Goal: Task Accomplishment & Management: Manage account settings

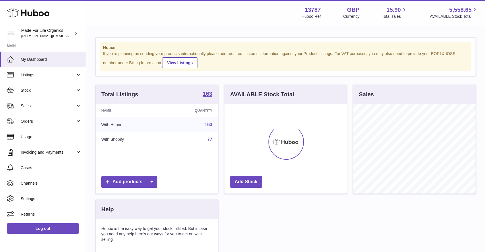
scroll to position [90, 122]
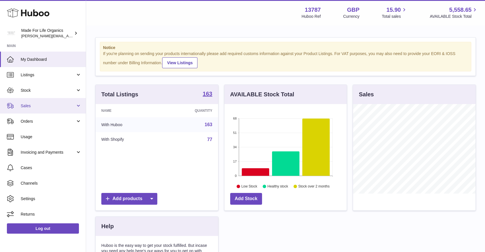
click at [47, 108] on span "Sales" at bounding box center [48, 105] width 55 height 5
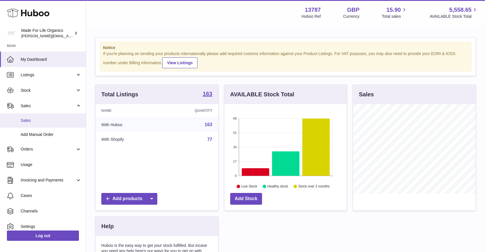
click at [41, 120] on span "Sales" at bounding box center [51, 120] width 61 height 5
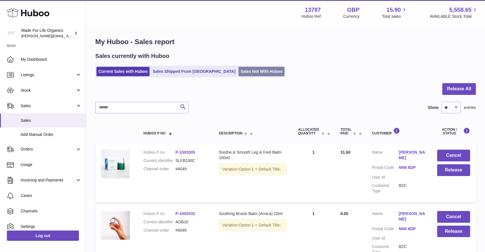
click at [239, 72] on link "Sales Not With Huboo" at bounding box center [262, 71] width 46 height 9
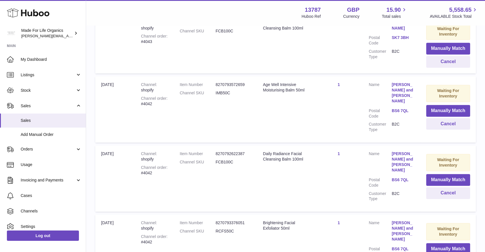
scroll to position [586, 0]
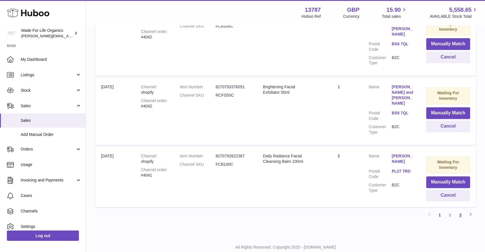
click at [461, 210] on link "3" at bounding box center [460, 215] width 10 height 10
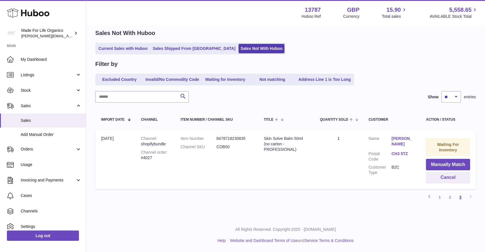
scroll to position [23, 0]
click at [452, 177] on button "Cancel" at bounding box center [448, 178] width 44 height 12
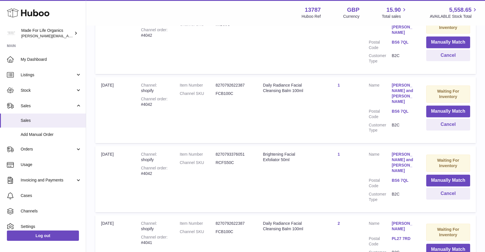
scroll to position [586, 0]
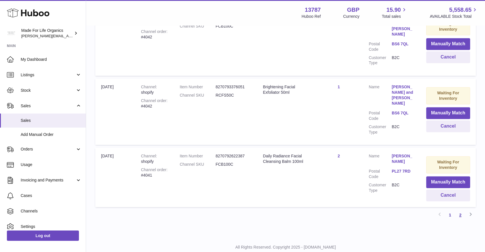
click at [460, 210] on link "2" at bounding box center [460, 215] width 10 height 10
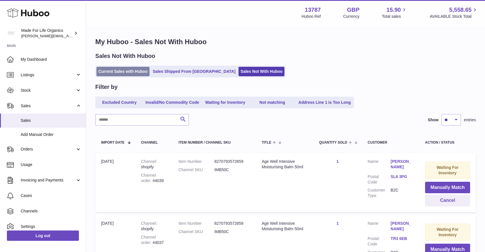
click at [129, 72] on link "Current Sales with Huboo" at bounding box center [122, 71] width 53 height 9
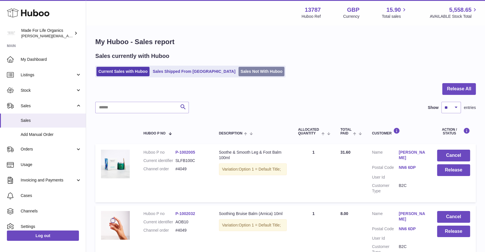
click at [239, 69] on link "Sales Not With Huboo" at bounding box center [262, 71] width 46 height 9
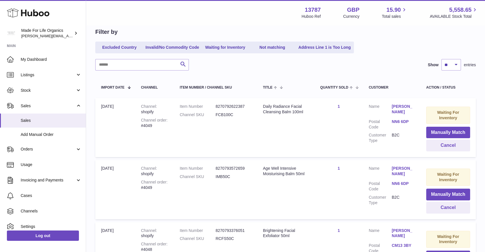
scroll to position [62, 0]
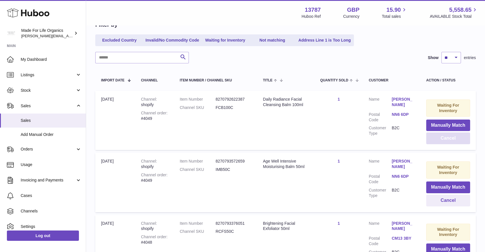
click at [452, 138] on button "Cancel" at bounding box center [448, 139] width 44 height 12
click at [135, 111] on td "Channel shopify Channel order #4049" at bounding box center [154, 120] width 39 height 59
click at [445, 137] on button "Cancel" at bounding box center [448, 139] width 44 height 12
click at [178, 123] on td "Item Number 8270793376051 Channel SKU RCFS50C" at bounding box center [215, 120] width 83 height 59
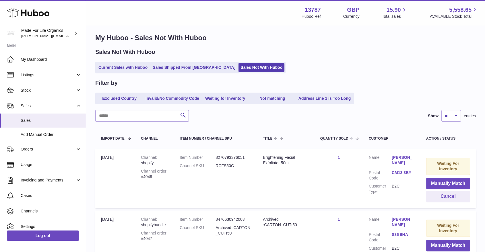
scroll to position [0, 0]
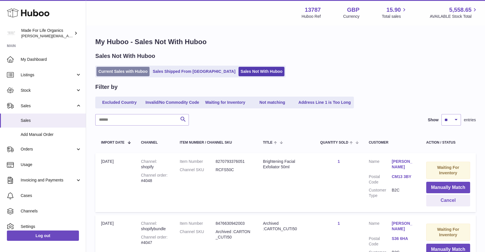
click at [121, 71] on link "Current Sales with Huboo" at bounding box center [122, 71] width 53 height 9
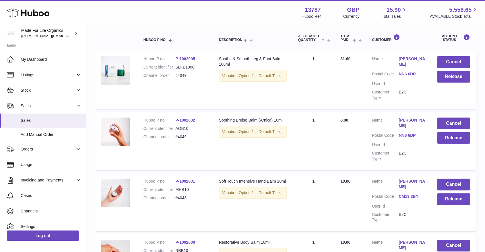
scroll to position [96, 0]
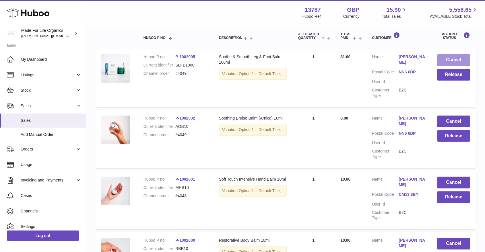
click at [447, 59] on button "Cancel" at bounding box center [453, 60] width 33 height 12
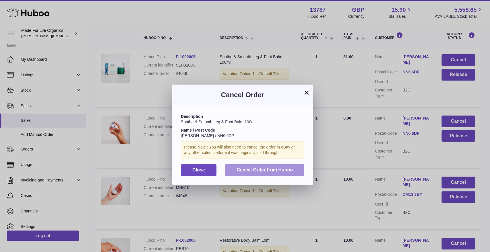
click at [248, 170] on span "Cancel Order from Huboo" at bounding box center [264, 170] width 56 height 5
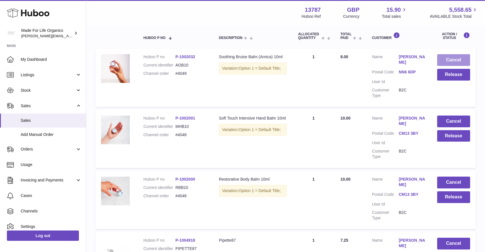
click at [454, 57] on button "Cancel" at bounding box center [453, 60] width 33 height 12
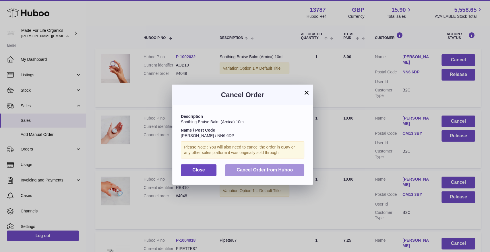
click at [254, 171] on span "Cancel Order from Huboo" at bounding box center [264, 170] width 56 height 5
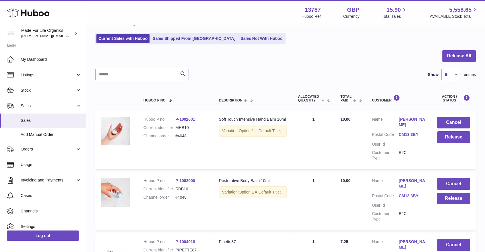
scroll to position [32, 0]
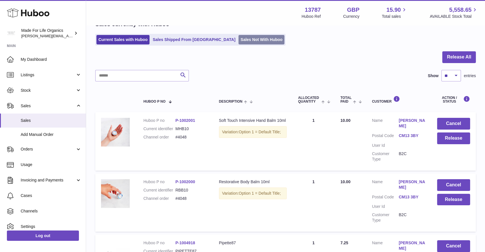
click at [239, 38] on link "Sales Not With Huboo" at bounding box center [262, 39] width 46 height 9
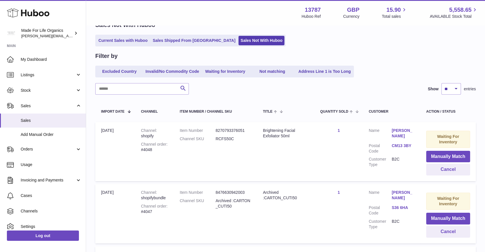
scroll to position [32, 0]
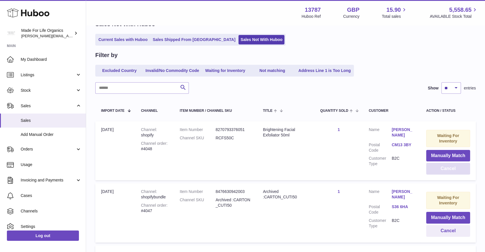
click at [450, 169] on button "Cancel" at bounding box center [448, 169] width 44 height 12
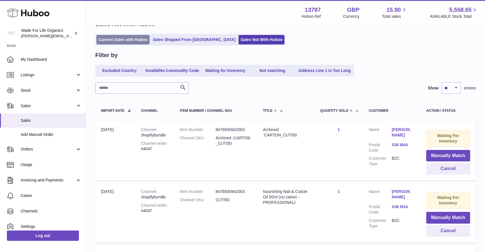
click at [129, 40] on link "Current Sales with Huboo" at bounding box center [122, 39] width 53 height 9
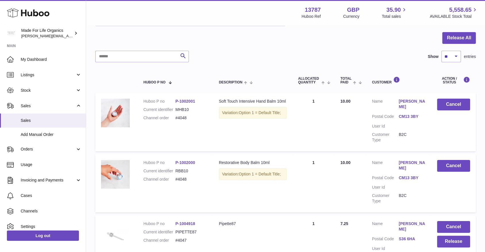
scroll to position [64, 0]
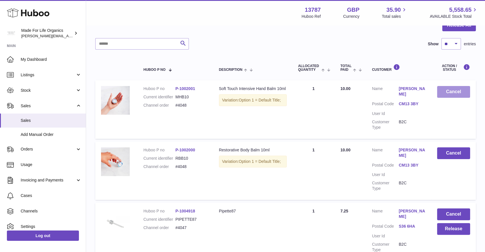
click at [450, 91] on button "Cancel" at bounding box center [453, 92] width 33 height 12
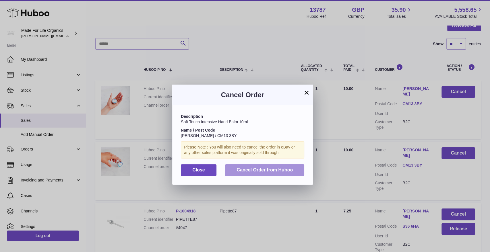
click at [243, 172] on span "Cancel Order from Huboo" at bounding box center [264, 170] width 56 height 5
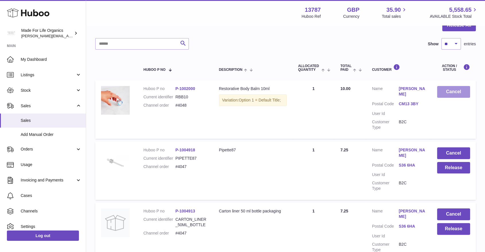
click at [445, 92] on button "Cancel" at bounding box center [453, 92] width 33 height 12
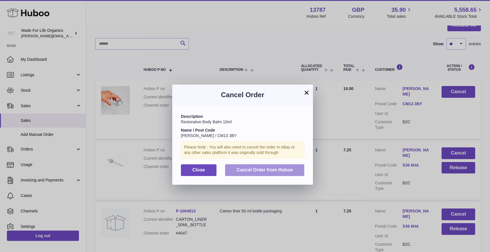
click at [263, 168] on span "Cancel Order from Huboo" at bounding box center [264, 170] width 56 height 5
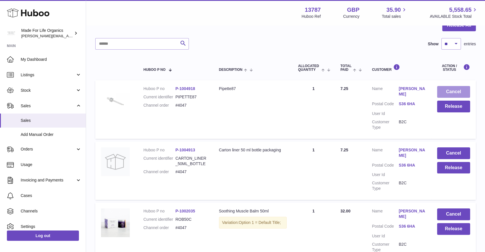
click at [453, 89] on button "Cancel" at bounding box center [453, 92] width 33 height 12
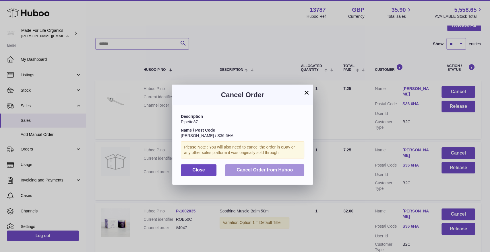
click at [256, 166] on button "Cancel Order from Huboo" at bounding box center [264, 170] width 79 height 12
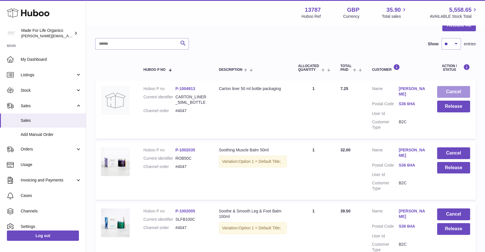
click at [455, 90] on button "Cancel" at bounding box center [453, 92] width 33 height 12
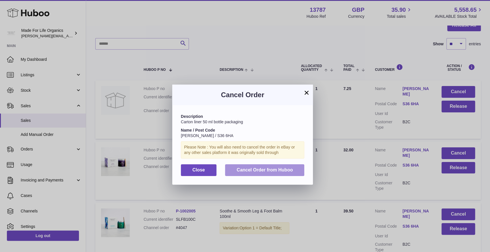
click at [247, 171] on span "Cancel Order from Huboo" at bounding box center [264, 170] width 56 height 5
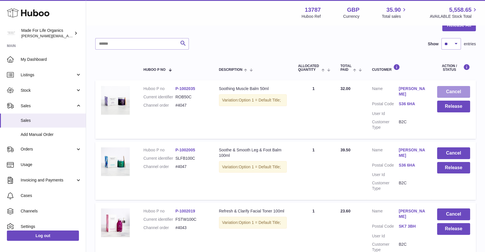
click at [445, 91] on button "Cancel" at bounding box center [453, 92] width 33 height 12
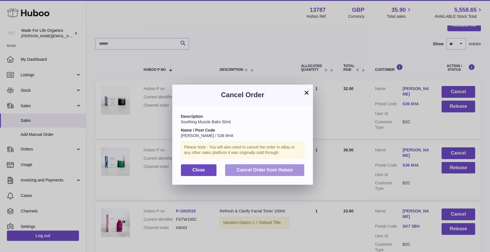
click at [261, 167] on button "Cancel Order from Huboo" at bounding box center [264, 170] width 79 height 12
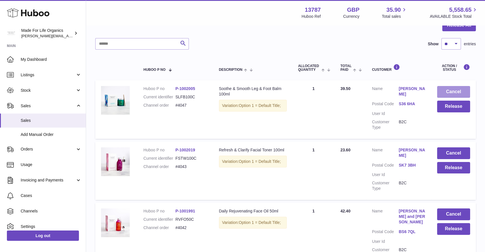
click at [457, 94] on button "Cancel" at bounding box center [453, 92] width 33 height 12
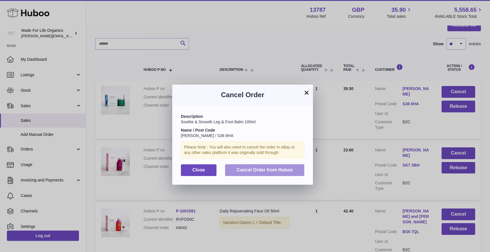
click at [266, 169] on span "Cancel Order from Huboo" at bounding box center [264, 170] width 56 height 5
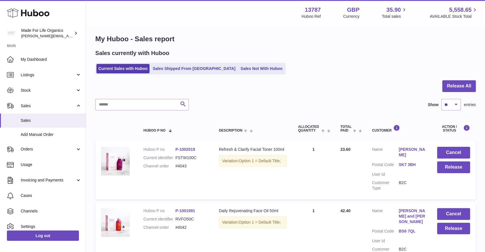
scroll to position [0, 0]
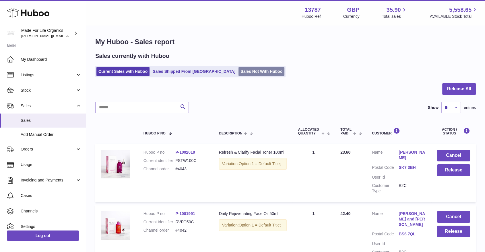
click at [240, 72] on link "Sales Not With Huboo" at bounding box center [262, 71] width 46 height 9
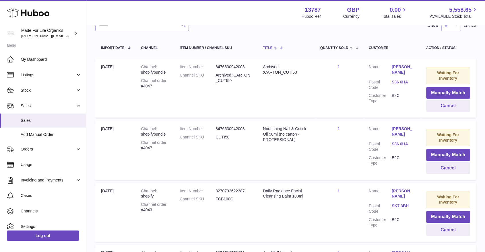
scroll to position [96, 0]
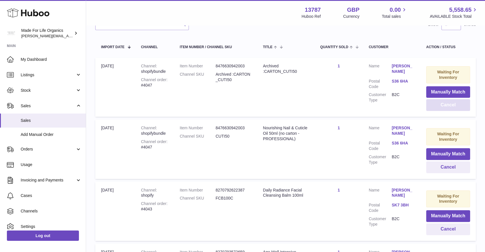
click at [449, 103] on button "Cancel" at bounding box center [448, 105] width 44 height 12
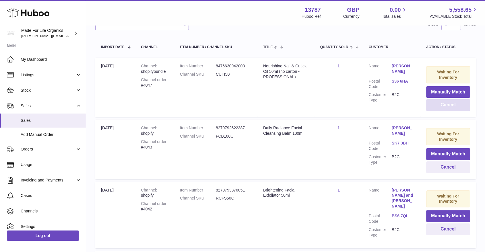
click at [450, 106] on button "Cancel" at bounding box center [448, 105] width 44 height 12
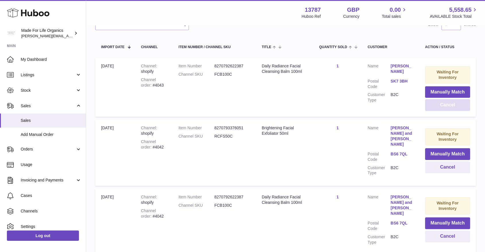
click at [453, 104] on button "Cancel" at bounding box center [447, 105] width 45 height 12
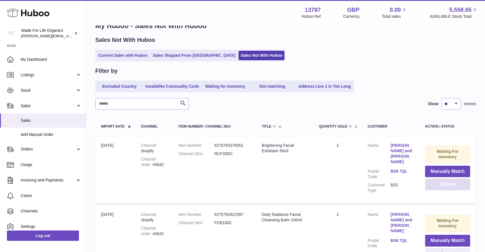
scroll to position [0, 0]
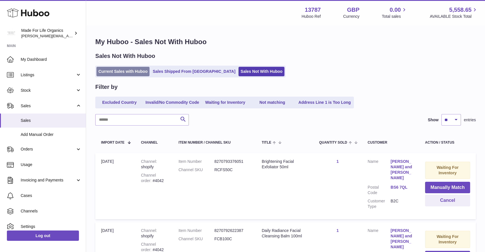
click at [124, 73] on link "Current Sales with Huboo" at bounding box center [122, 71] width 53 height 9
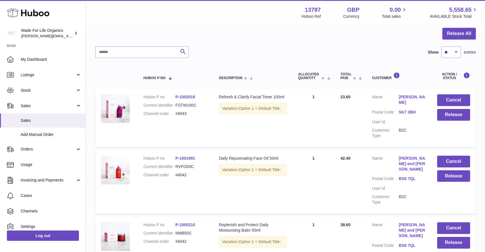
scroll to position [64, 0]
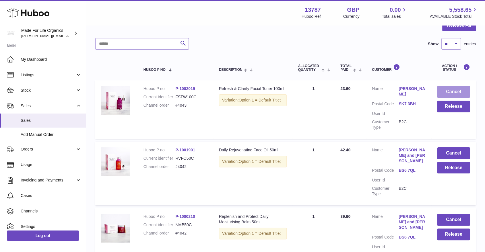
click at [456, 92] on button "Cancel" at bounding box center [453, 92] width 33 height 12
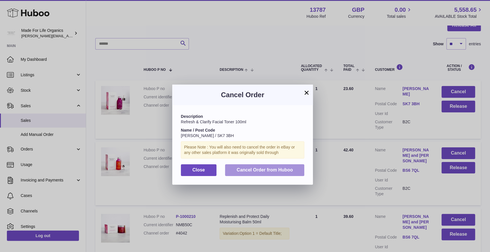
click at [274, 170] on span "Cancel Order from Huboo" at bounding box center [264, 170] width 56 height 5
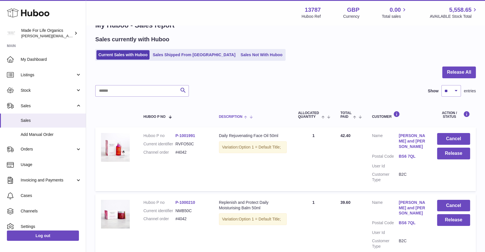
scroll to position [0, 0]
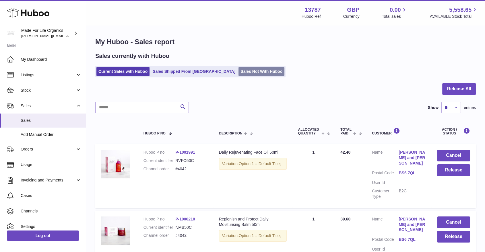
click at [239, 70] on link "Sales Not With Huboo" at bounding box center [262, 71] width 46 height 9
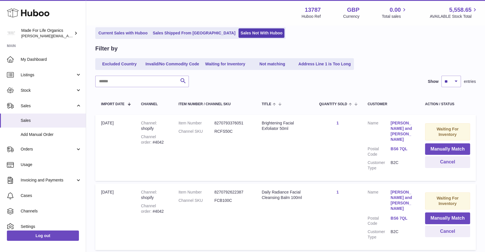
scroll to position [64, 0]
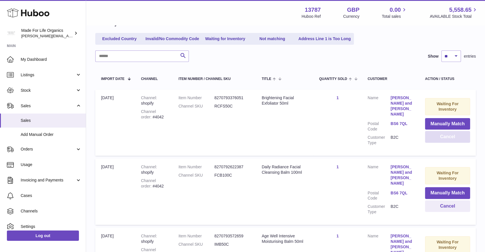
click at [448, 135] on button "Cancel" at bounding box center [447, 137] width 45 height 12
click at [456, 136] on button "Cancel" at bounding box center [447, 137] width 45 height 12
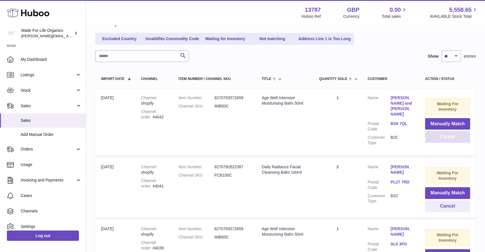
click at [444, 137] on button "Cancel" at bounding box center [447, 137] width 45 height 12
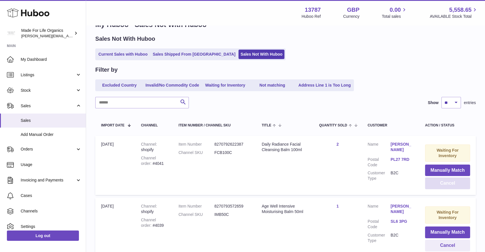
scroll to position [0, 0]
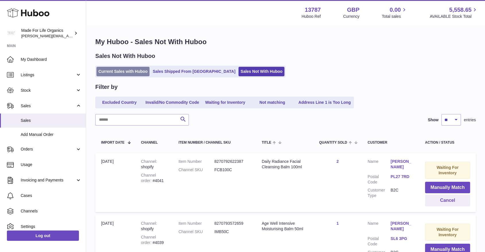
click at [125, 70] on link "Current Sales with Huboo" at bounding box center [122, 71] width 53 height 9
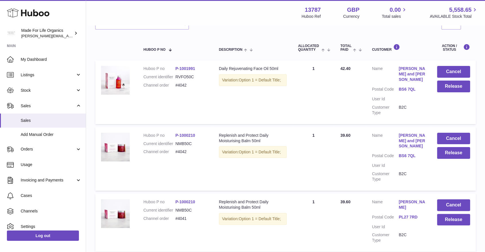
scroll to position [96, 0]
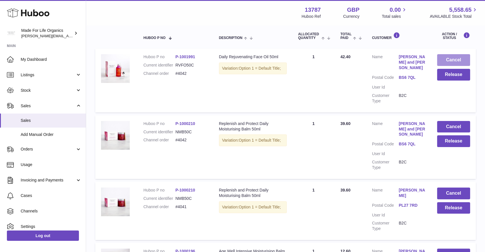
click at [455, 60] on button "Cancel" at bounding box center [453, 60] width 33 height 12
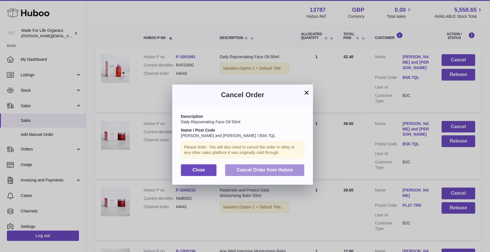
click at [251, 168] on span "Cancel Order from Huboo" at bounding box center [264, 170] width 56 height 5
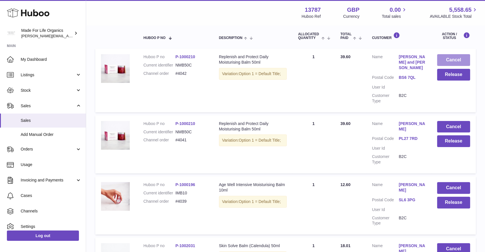
click at [446, 59] on button "Cancel" at bounding box center [453, 60] width 33 height 12
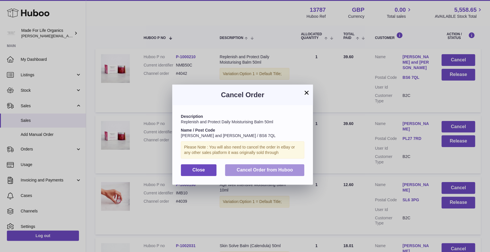
click at [256, 169] on span "Cancel Order from Huboo" at bounding box center [264, 170] width 56 height 5
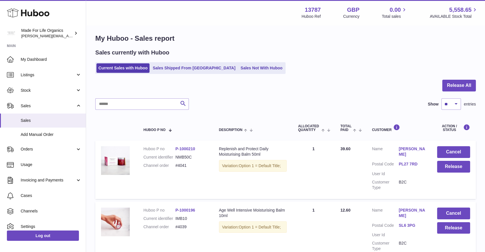
scroll to position [0, 0]
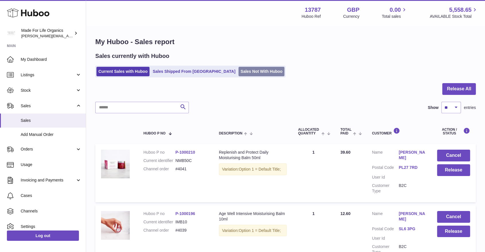
click at [239, 71] on link "Sales Not With Huboo" at bounding box center [262, 71] width 46 height 9
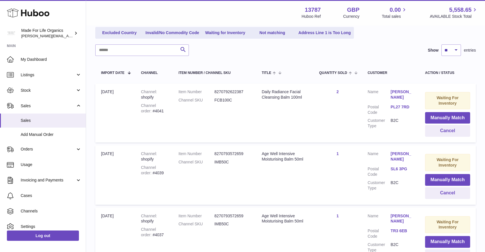
scroll to position [96, 0]
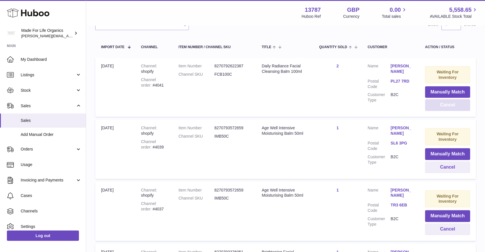
click at [448, 106] on button "Cancel" at bounding box center [447, 105] width 45 height 12
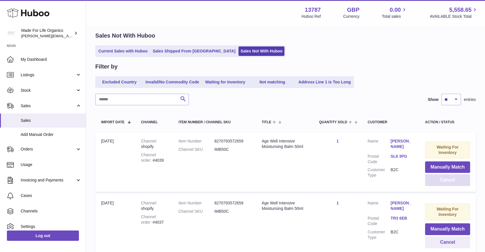
scroll to position [0, 0]
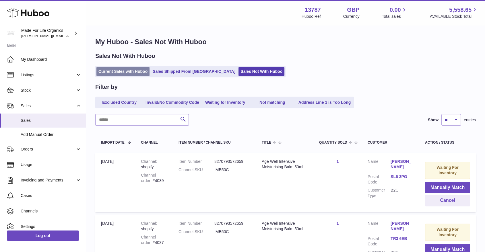
click at [129, 73] on link "Current Sales with Huboo" at bounding box center [122, 71] width 53 height 9
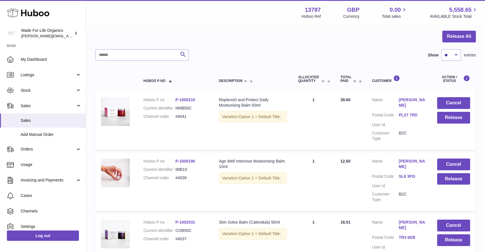
scroll to position [96, 0]
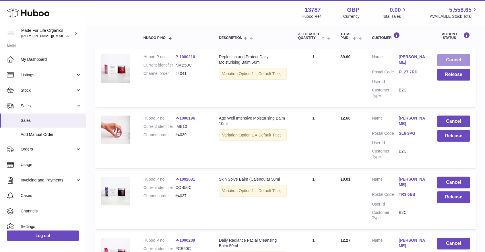
click at [450, 61] on button "Cancel" at bounding box center [453, 60] width 33 height 12
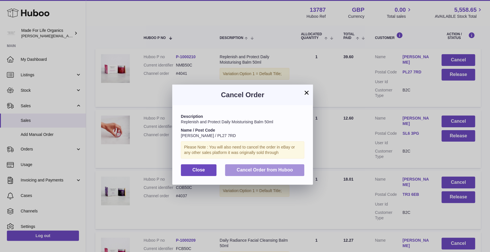
click at [268, 169] on span "Cancel Order from Huboo" at bounding box center [264, 170] width 56 height 5
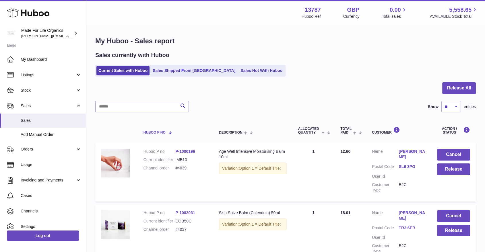
scroll to position [0, 0]
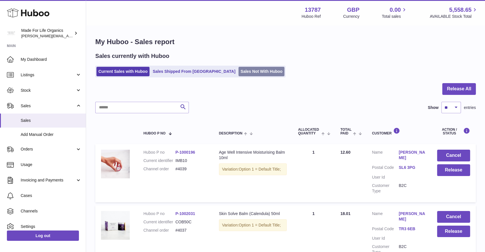
click at [239, 74] on link "Sales Not With Huboo" at bounding box center [262, 71] width 46 height 9
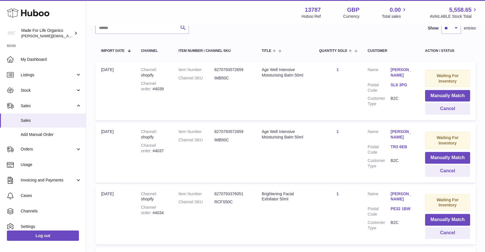
scroll to position [96, 0]
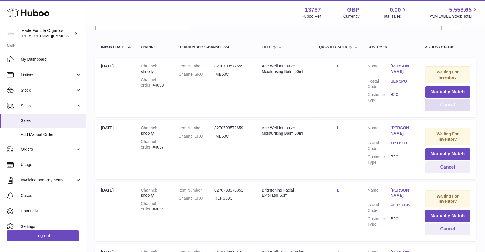
click at [444, 103] on button "Cancel" at bounding box center [447, 105] width 45 height 12
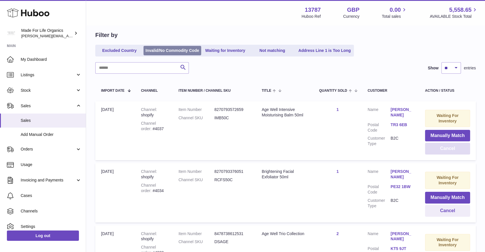
scroll to position [32, 0]
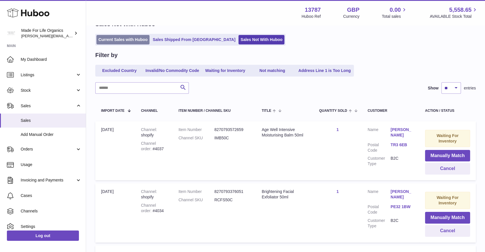
click at [124, 38] on link "Current Sales with Huboo" at bounding box center [122, 39] width 53 height 9
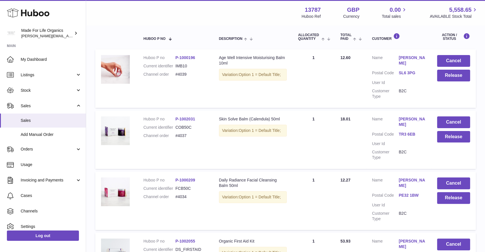
scroll to position [96, 0]
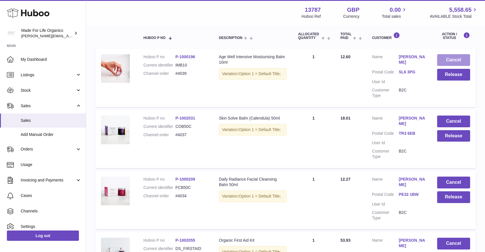
click at [453, 61] on button "Cancel" at bounding box center [453, 60] width 33 height 12
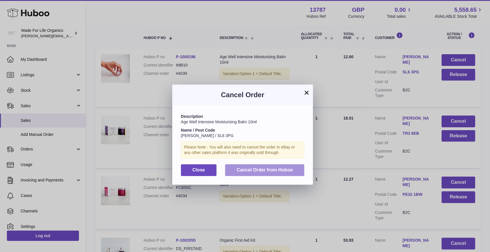
click at [263, 170] on span "Cancel Order from Huboo" at bounding box center [264, 170] width 56 height 5
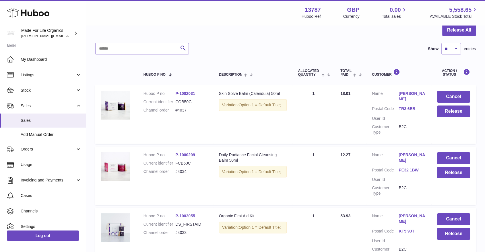
scroll to position [32, 0]
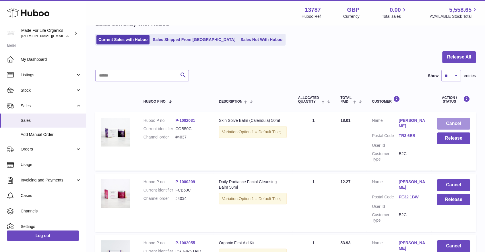
click at [455, 121] on button "Cancel" at bounding box center [453, 124] width 33 height 12
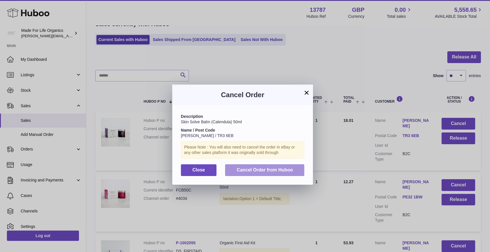
drag, startPoint x: 250, startPoint y: 167, endPoint x: 288, endPoint y: 61, distance: 112.0
click at [287, 69] on div "× Cancel Order Description Skin Solve Balm (Calendula) 50ml Name / Post Code Di…" at bounding box center [245, 135] width 490 height 252
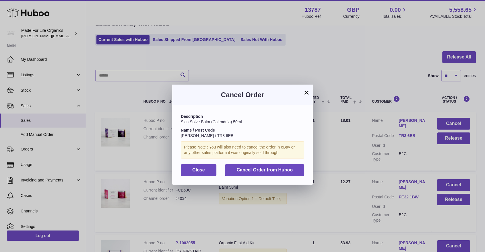
click at [288, 61] on div "× Cancel Order Description Skin Solve Balm (Calendula) 50ml Name / Post Code Di…" at bounding box center [242, 135] width 485 height 252
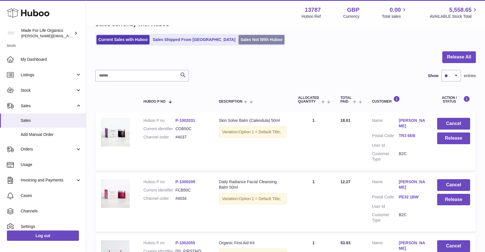
click at [239, 41] on link "Sales Not With Huboo" at bounding box center [262, 39] width 46 height 9
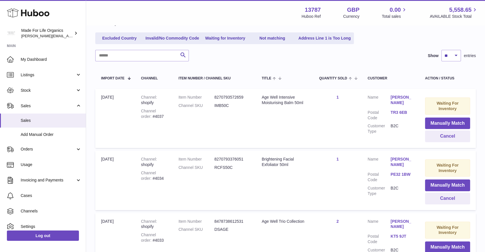
scroll to position [64, 0]
click at [452, 136] on button "Cancel" at bounding box center [447, 137] width 45 height 12
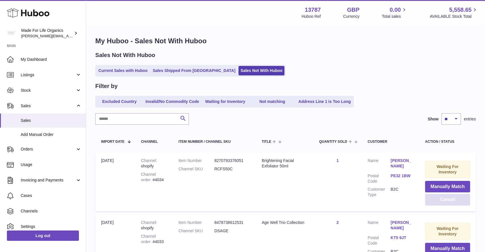
scroll to position [0, 0]
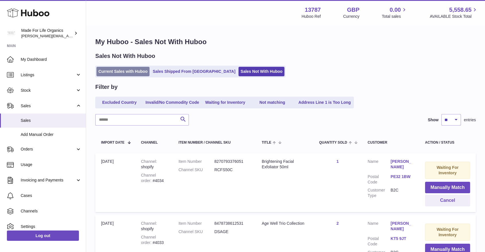
click at [123, 71] on link "Current Sales with Huboo" at bounding box center [122, 71] width 53 height 9
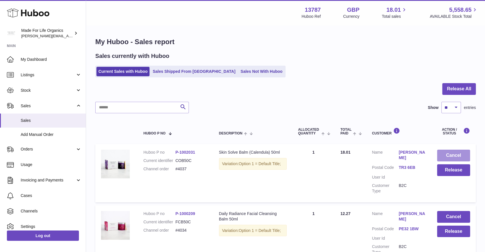
click at [457, 154] on button "Cancel" at bounding box center [453, 156] width 33 height 12
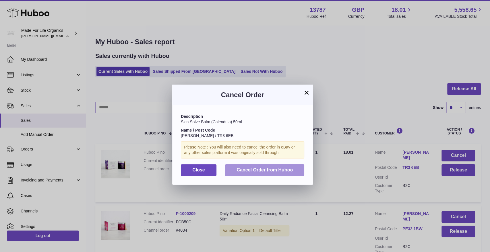
click at [245, 170] on span "Cancel Order from Huboo" at bounding box center [264, 170] width 56 height 5
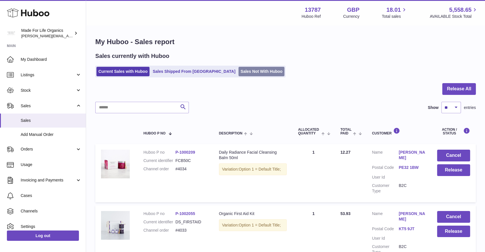
click at [239, 73] on link "Sales Not With Huboo" at bounding box center [262, 71] width 46 height 9
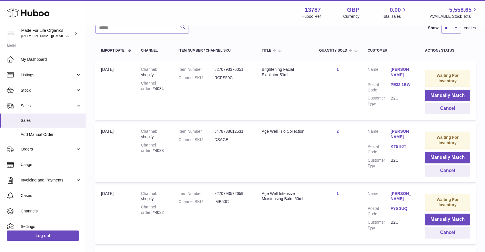
scroll to position [96, 0]
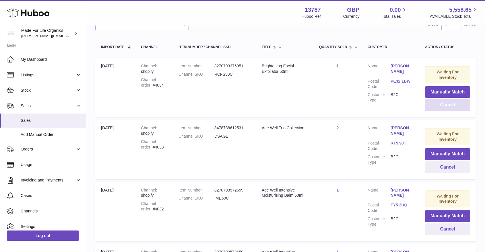
click at [452, 104] on button "Cancel" at bounding box center [447, 105] width 45 height 12
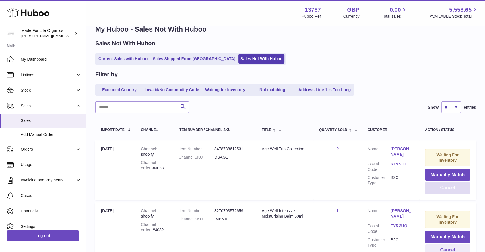
scroll to position [0, 0]
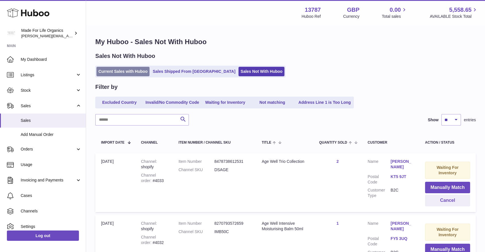
click at [129, 70] on link "Current Sales with Huboo" at bounding box center [122, 71] width 53 height 9
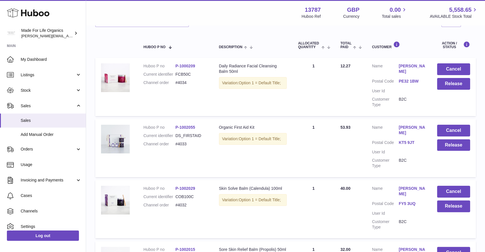
scroll to position [96, 0]
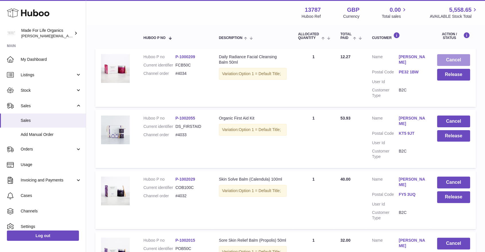
click at [455, 61] on button "Cancel" at bounding box center [453, 60] width 33 height 12
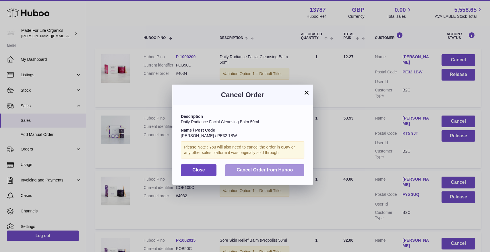
click at [265, 167] on button "Cancel Order from Huboo" at bounding box center [264, 170] width 79 height 12
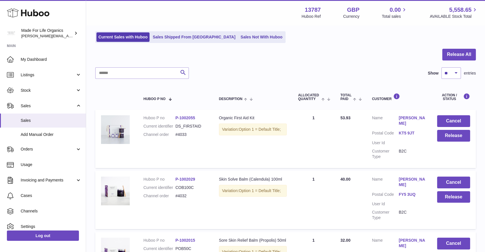
scroll to position [0, 0]
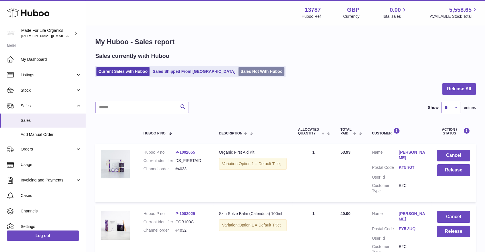
click at [239, 73] on link "Sales Not With Huboo" at bounding box center [262, 71] width 46 height 9
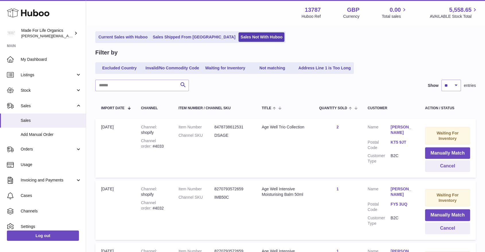
scroll to position [64, 0]
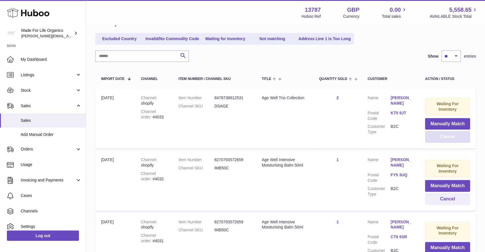
click at [453, 135] on button "Cancel" at bounding box center [447, 137] width 45 height 12
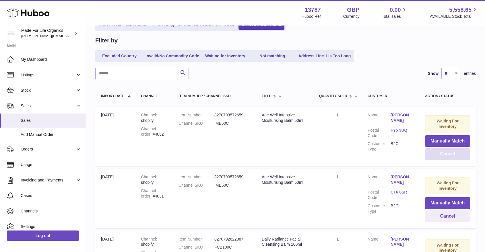
scroll to position [0, 0]
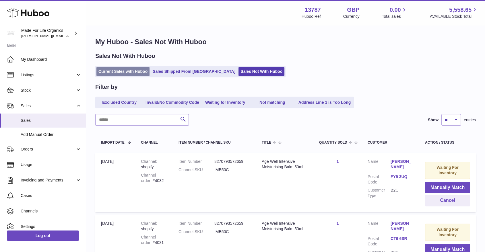
click at [114, 73] on link "Current Sales with Huboo" at bounding box center [122, 71] width 53 height 9
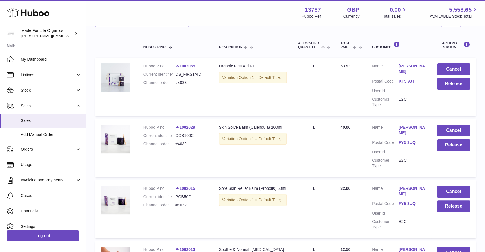
scroll to position [96, 0]
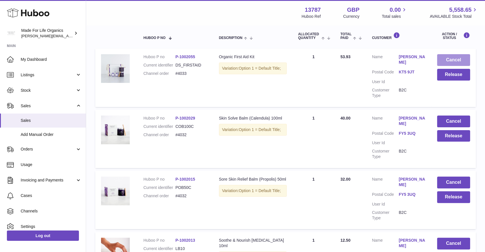
click at [450, 58] on button "Cancel" at bounding box center [453, 60] width 33 height 12
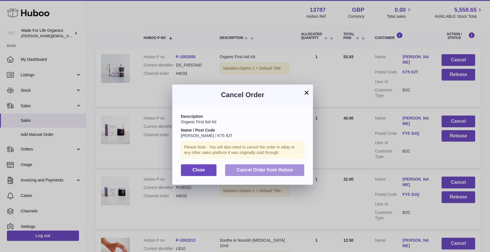
click at [266, 169] on span "Cancel Order from Huboo" at bounding box center [264, 170] width 56 height 5
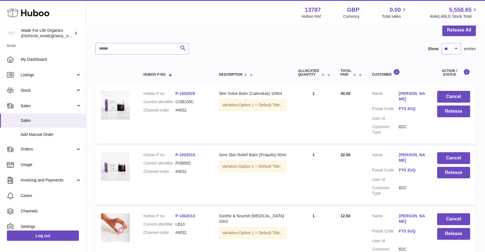
scroll to position [32, 0]
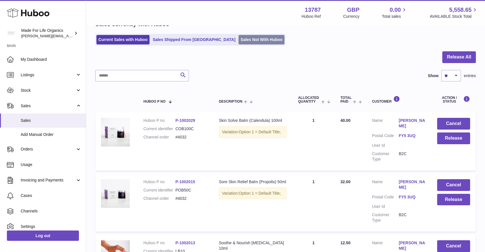
click at [239, 42] on link "Sales Not With Huboo" at bounding box center [262, 39] width 46 height 9
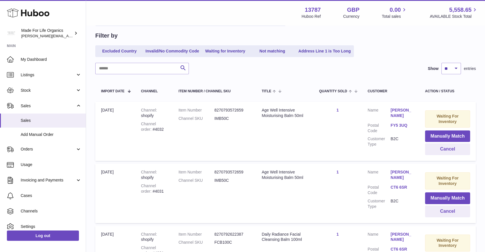
scroll to position [64, 0]
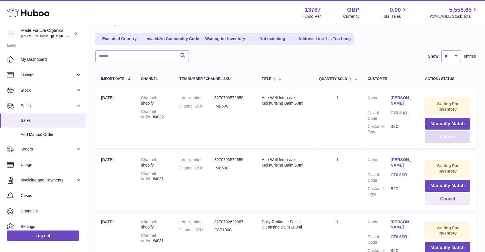
click at [448, 137] on button "Cancel" at bounding box center [447, 137] width 45 height 12
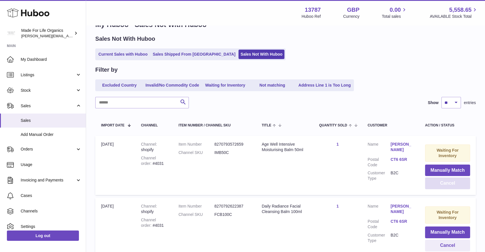
scroll to position [0, 0]
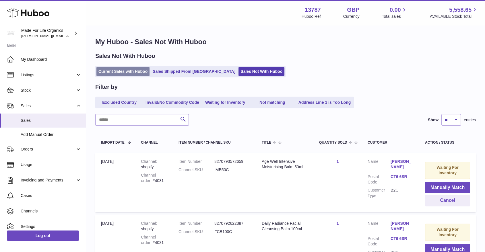
click at [124, 73] on link "Current Sales with Huboo" at bounding box center [122, 71] width 53 height 9
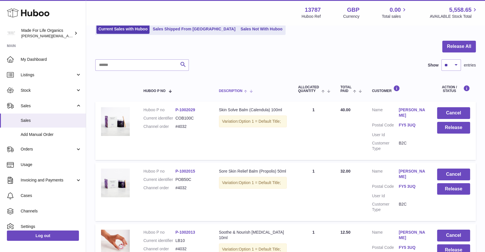
scroll to position [96, 0]
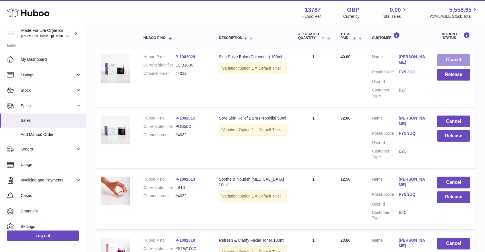
click at [451, 59] on button "Cancel" at bounding box center [453, 60] width 33 height 12
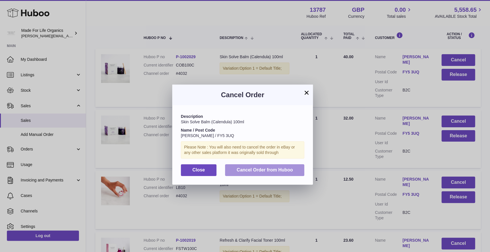
click at [235, 166] on button "Cancel Order from Huboo" at bounding box center [264, 170] width 79 height 12
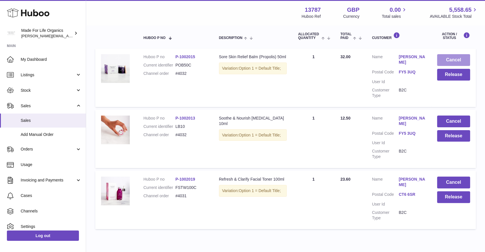
click at [448, 61] on button "Cancel" at bounding box center [453, 60] width 33 height 12
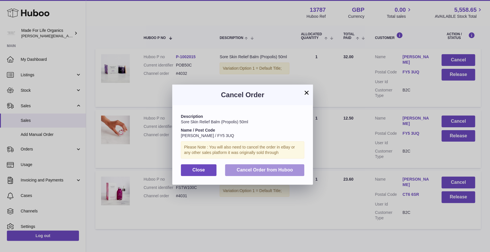
click at [255, 172] on span "Cancel Order from Huboo" at bounding box center [264, 170] width 56 height 5
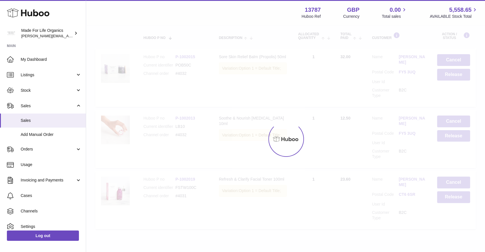
scroll to position [54, 0]
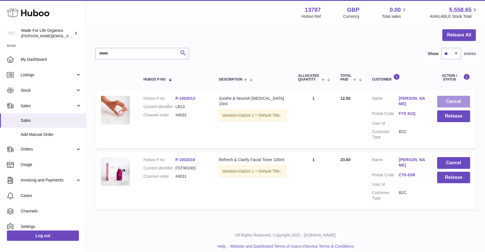
click at [448, 100] on button "Cancel" at bounding box center [453, 102] width 33 height 12
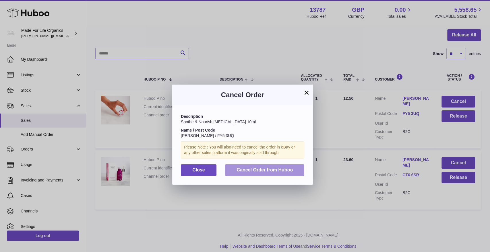
click at [260, 171] on span "Cancel Order from Huboo" at bounding box center [264, 170] width 56 height 5
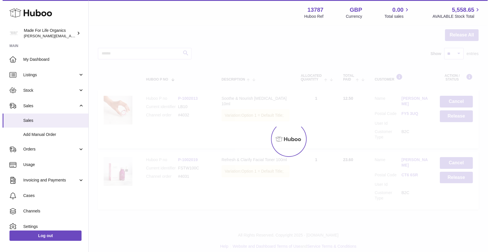
scroll to position [0, 0]
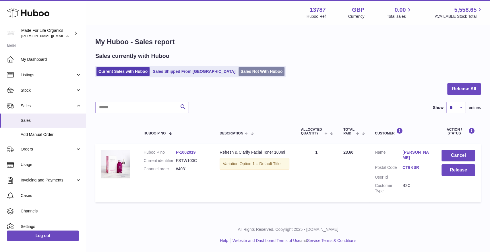
click at [239, 71] on link "Sales Not With Huboo" at bounding box center [262, 71] width 46 height 9
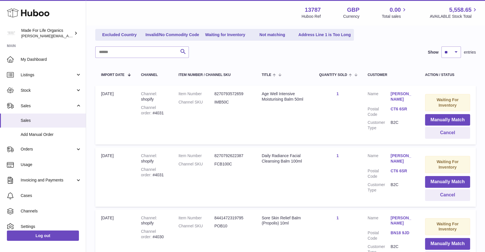
scroll to position [96, 0]
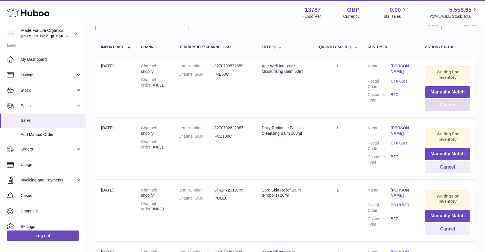
click at [443, 103] on button "Cancel" at bounding box center [447, 105] width 45 height 12
click at [451, 103] on button "Cancel" at bounding box center [447, 105] width 45 height 12
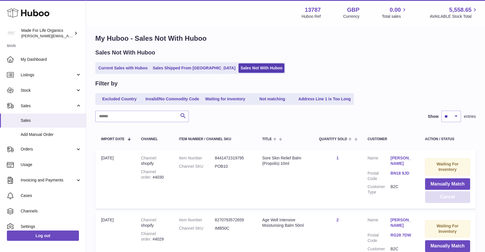
scroll to position [0, 0]
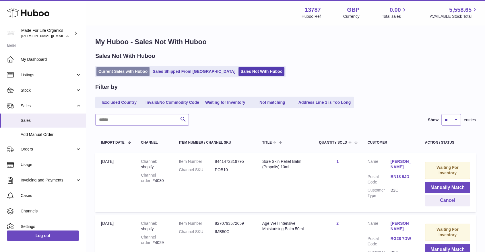
click at [129, 75] on link "Current Sales with Huboo" at bounding box center [122, 71] width 53 height 9
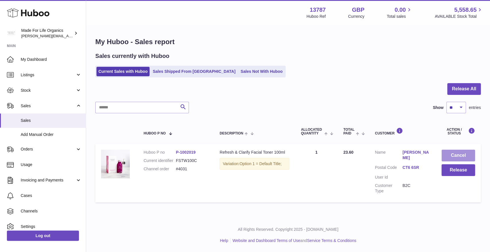
click at [457, 157] on button "Cancel" at bounding box center [458, 156] width 34 height 12
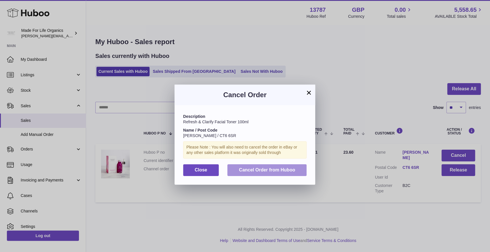
click at [259, 172] on span "Cancel Order from Huboo" at bounding box center [267, 170] width 56 height 5
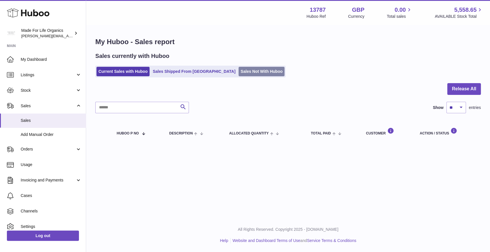
click at [239, 72] on link "Sales Not With Huboo" at bounding box center [262, 71] width 46 height 9
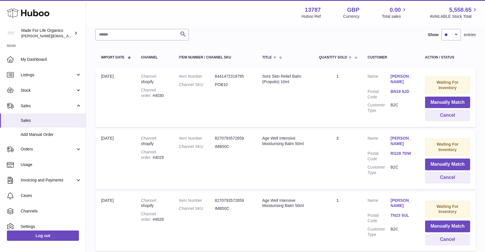
scroll to position [96, 0]
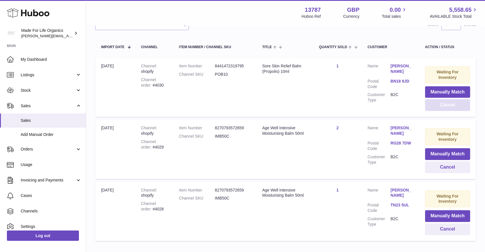
click at [446, 103] on button "Cancel" at bounding box center [447, 105] width 45 height 12
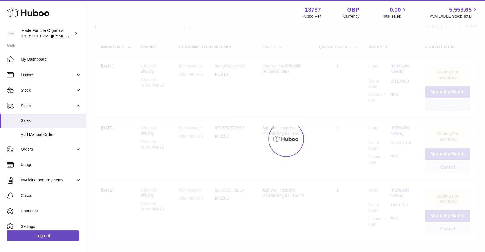
scroll to position [70, 0]
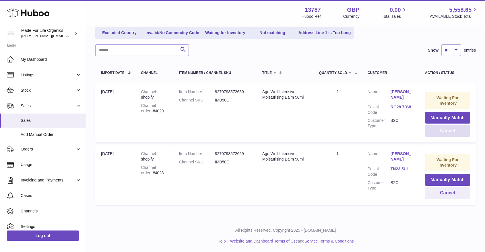
click at [449, 130] on button "Cancel" at bounding box center [447, 131] width 45 height 12
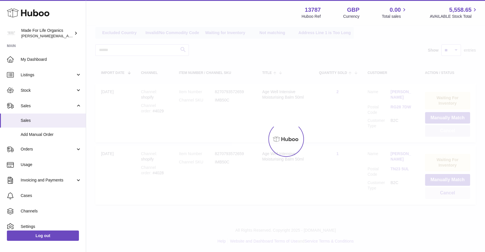
scroll to position [8, 0]
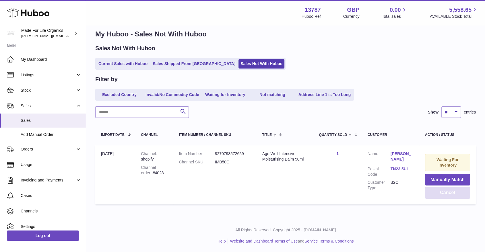
click at [455, 192] on button "Cancel" at bounding box center [447, 193] width 45 height 12
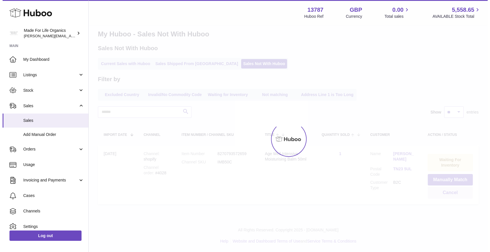
scroll to position [0, 0]
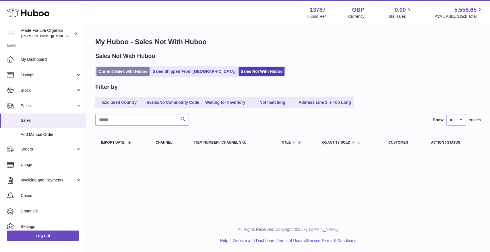
click at [125, 67] on link "Current Sales with Huboo" at bounding box center [122, 71] width 53 height 9
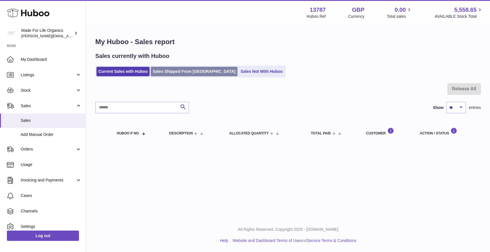
click at [167, 71] on link "Sales Shipped From [GEOGRAPHIC_DATA]" at bounding box center [194, 71] width 87 height 9
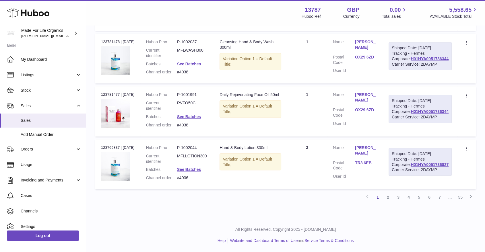
scroll to position [586, 0]
click at [397, 198] on link "3" at bounding box center [398, 197] width 10 height 10
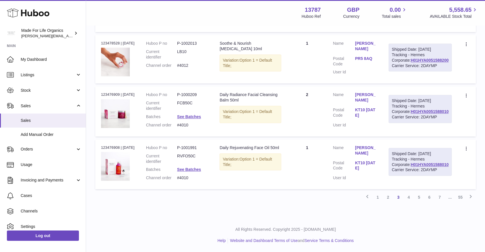
scroll to position [586, 0]
click at [388, 199] on link "2" at bounding box center [388, 197] width 10 height 10
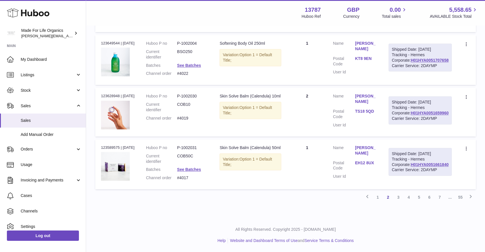
scroll to position [586, 0]
click at [379, 196] on link "1" at bounding box center [378, 197] width 10 height 10
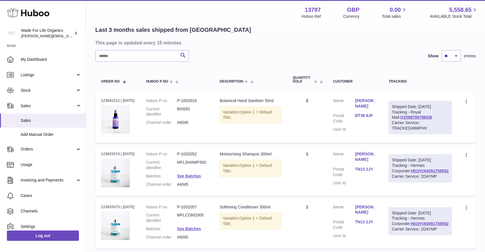
scroll to position [44, 0]
